Goal: Navigation & Orientation: Find specific page/section

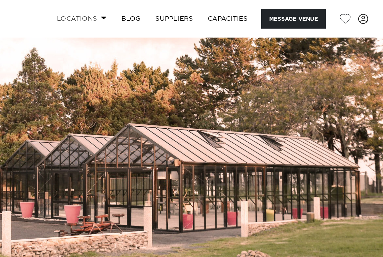
click at [180, 10] on link "Locations" at bounding box center [199, 11] width 39 height 12
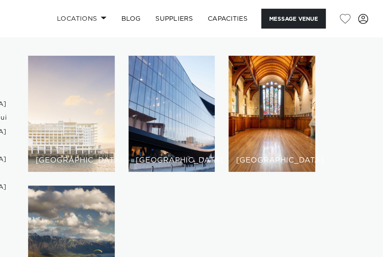
click at [167, 81] on div "[GEOGRAPHIC_DATA]" at bounding box center [193, 69] width 53 height 71
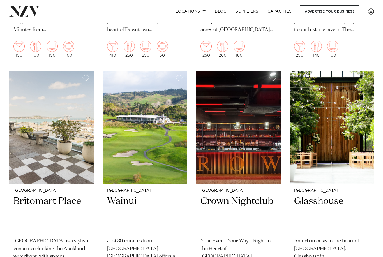
scroll to position [648, 0]
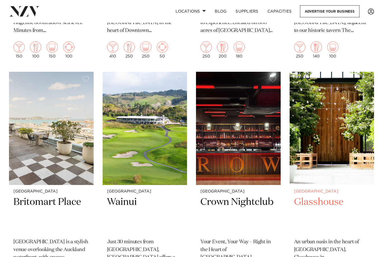
click at [324, 196] on h2 "Glasshouse" at bounding box center [332, 215] width 76 height 38
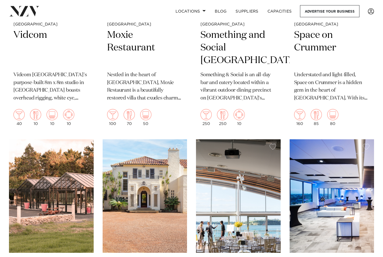
scroll to position [4349, 0]
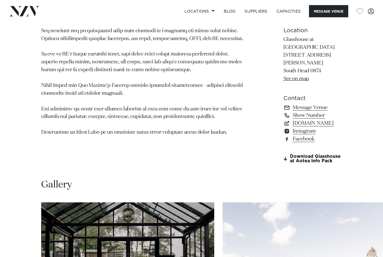
scroll to position [399, 0]
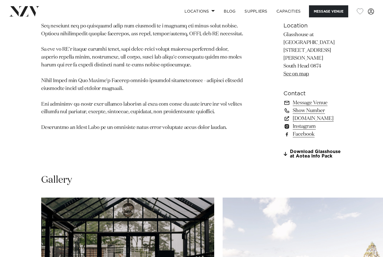
click at [283, 76] on link "See on map" at bounding box center [295, 73] width 25 height 5
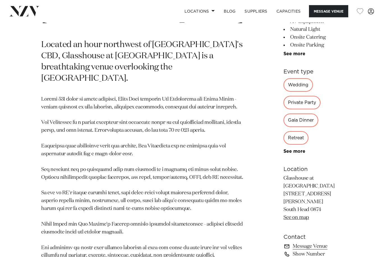
scroll to position [253, 0]
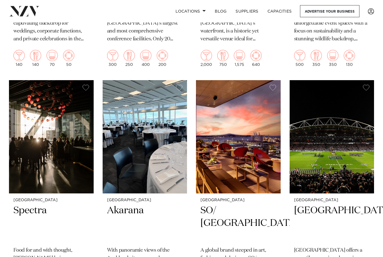
scroll to position [3938, 0]
